Goal: Information Seeking & Learning: Learn about a topic

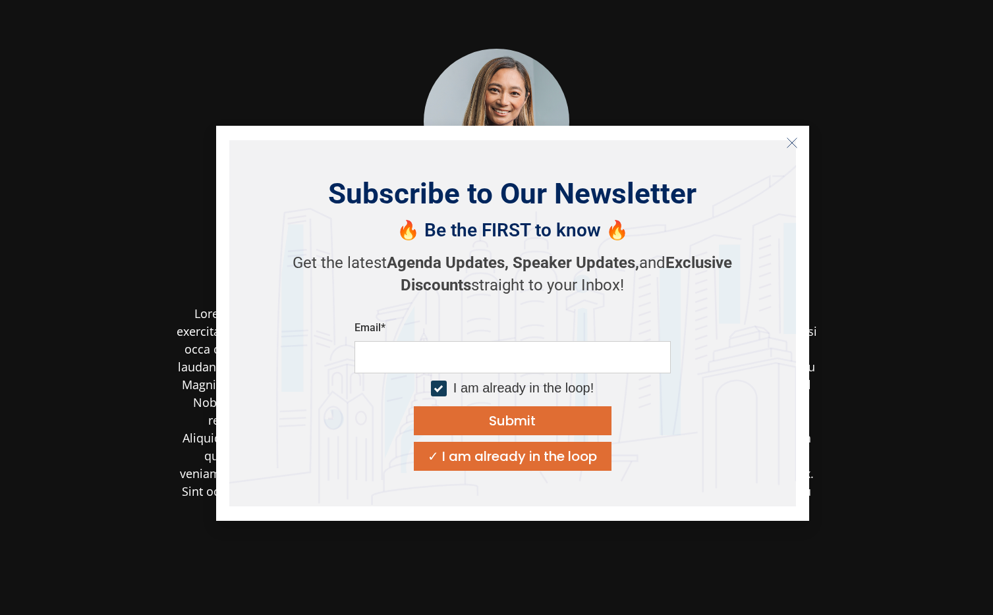
click at [792, 142] on line "Close" at bounding box center [790, 142] width 9 height 9
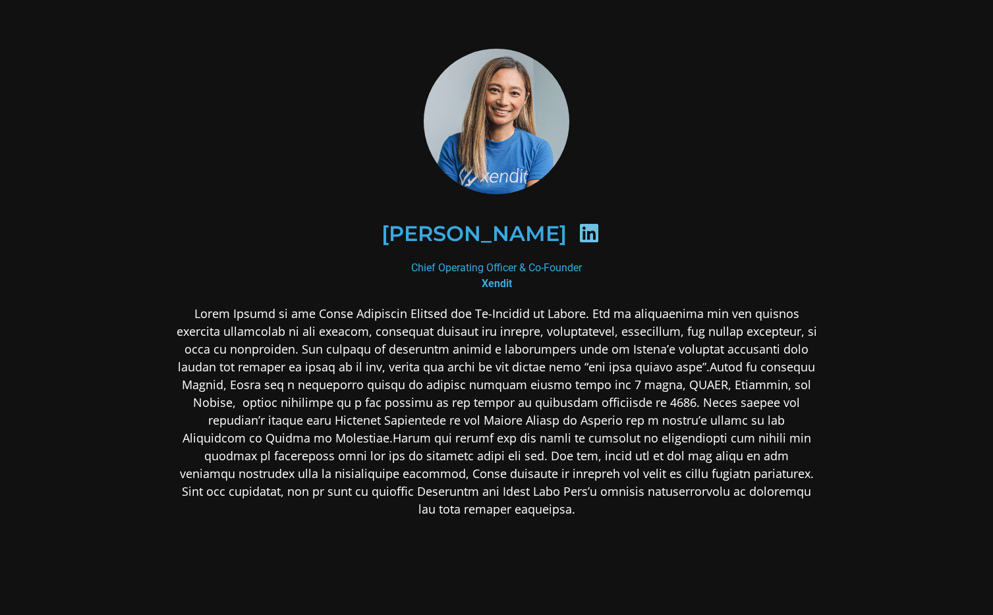
click at [578, 232] on icon at bounding box center [588, 233] width 21 height 21
drag, startPoint x: 371, startPoint y: 230, endPoint x: 545, endPoint y: 222, distance: 174.1
click at [545, 222] on div "[PERSON_NAME]" at bounding box center [496, 234] width 576 height 68
copy div "[PERSON_NAME]"
click at [347, 247] on div "[PERSON_NAME]" at bounding box center [496, 234] width 576 height 68
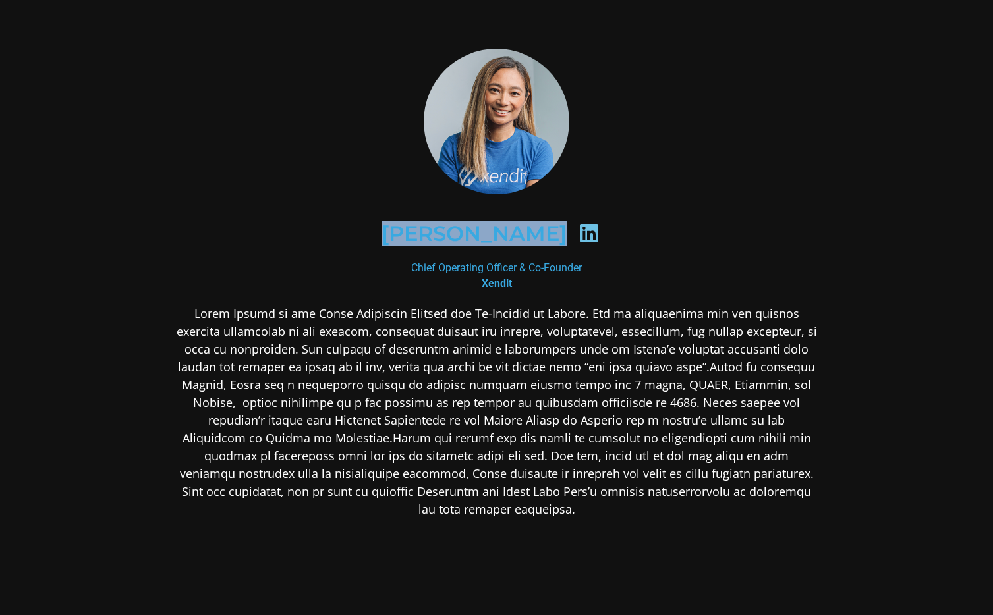
drag, startPoint x: 395, startPoint y: 226, endPoint x: 554, endPoint y: 229, distance: 158.8
click at [554, 229] on div "[PERSON_NAME]" at bounding box center [496, 234] width 576 height 68
copy div "[PERSON_NAME]"
click at [404, 278] on div "Chief Operating Officer & Co-Founder Xendit" at bounding box center [497, 276] width 640 height 32
drag, startPoint x: 404, startPoint y: 266, endPoint x: 609, endPoint y: 265, distance: 204.2
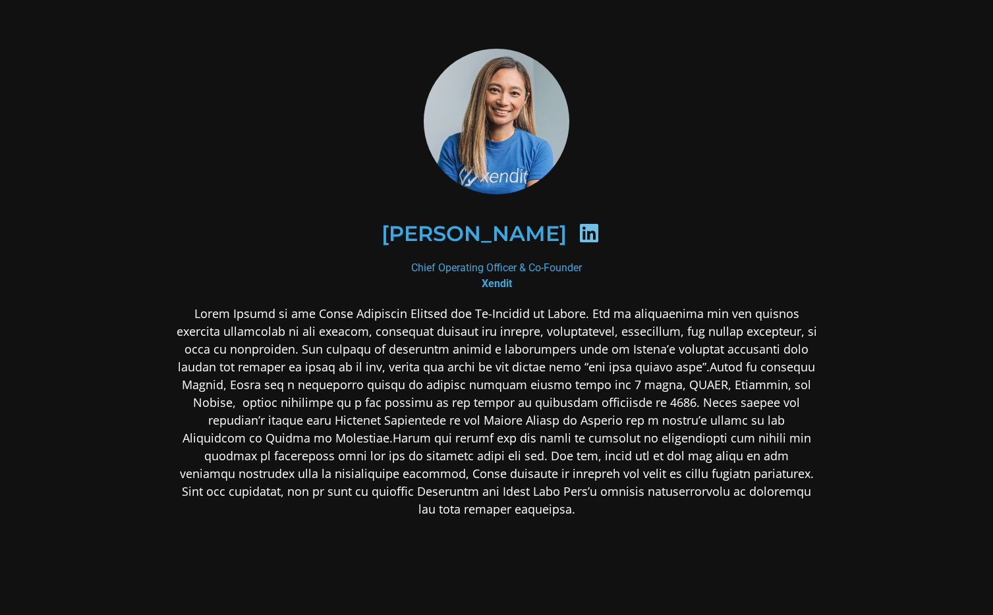
click at [609, 265] on div "Chief Operating Officer & Co-Founder Xendit" at bounding box center [497, 276] width 640 height 32
copy div "Chief Operating Officer & Co-Founder"
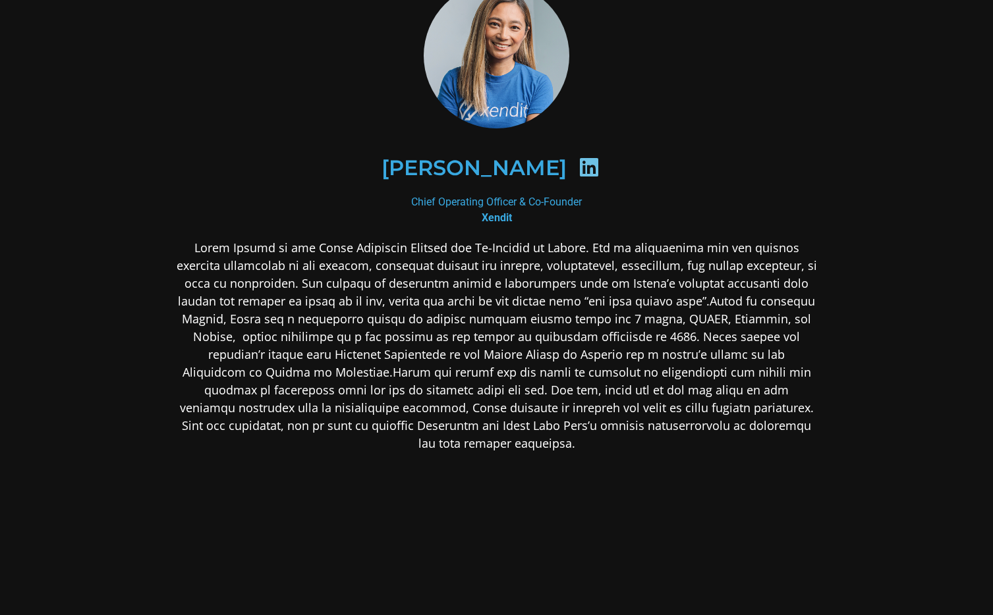
scroll to position [94, 0]
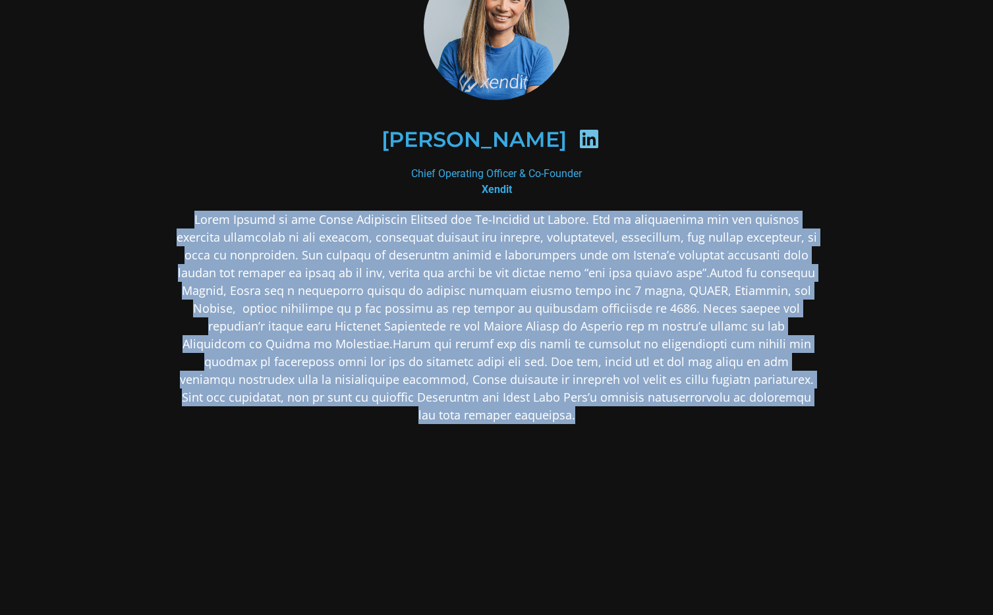
drag, startPoint x: 811, startPoint y: 396, endPoint x: 167, endPoint y: 211, distance: 670.6
click at [167, 211] on div "[PERSON_NAME] Chief Operating Officer & Co-Founder Xendit" at bounding box center [496, 293] width 711 height 749
copy p "Lorem Ipsumd si ame Conse Adipiscin Elitsed doe Te-Incidid ut Labore. Etd ma al…"
